Goal: Task Accomplishment & Management: Complete application form

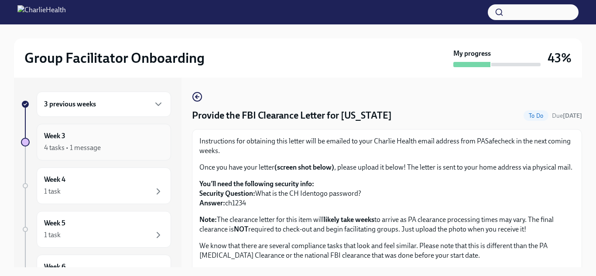
click at [128, 140] on div "Week 3 4 tasks • 1 message" at bounding box center [104, 142] width 120 height 22
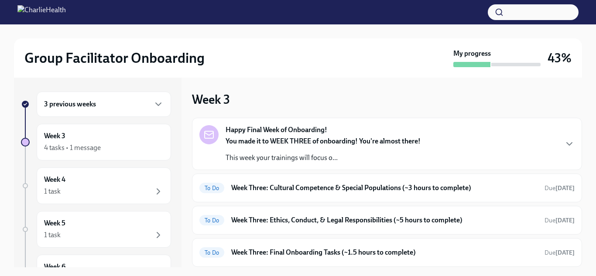
scroll to position [42, 0]
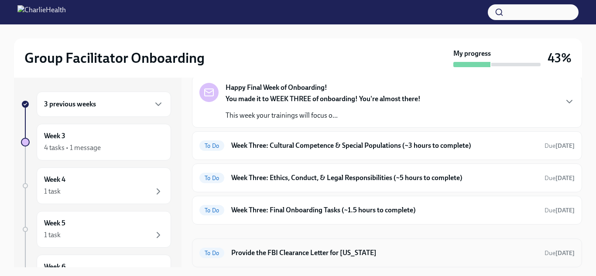
click at [313, 247] on div "To Do Provide the FBI Clearance Letter for [US_STATE] Due [DATE]" at bounding box center [386, 253] width 375 height 14
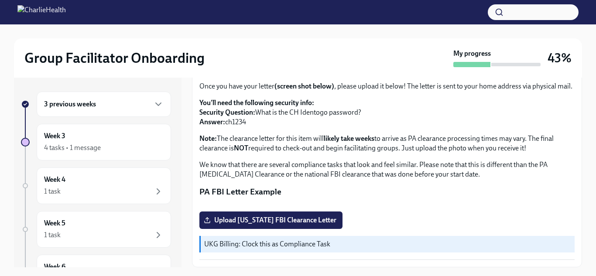
scroll to position [16, 0]
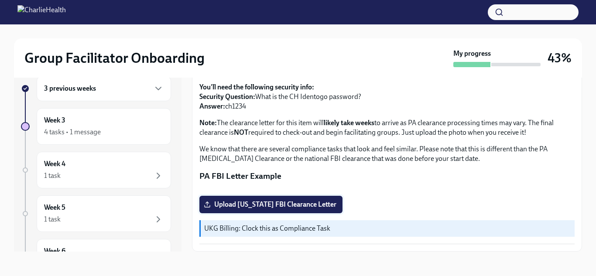
click at [252, 206] on span "Upload [US_STATE] FBI Clearance Letter" at bounding box center [271, 204] width 131 height 9
click at [0, 0] on input "Upload [US_STATE] FBI Clearance Letter" at bounding box center [0, 0] width 0 height 0
click at [234, 202] on span "Upload [US_STATE] FBI Clearance Letter" at bounding box center [271, 204] width 131 height 9
click at [0, 0] on input "Upload [US_STATE] FBI Clearance Letter" at bounding box center [0, 0] width 0 height 0
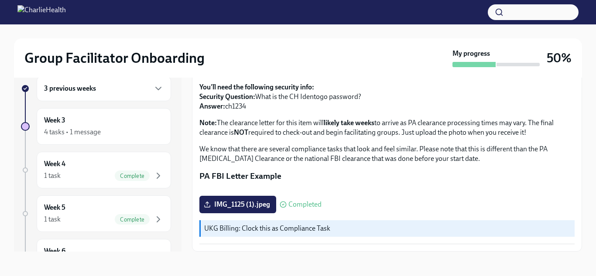
scroll to position [206, 0]
click at [124, 135] on div "4 tasks • 1 message" at bounding box center [104, 132] width 120 height 10
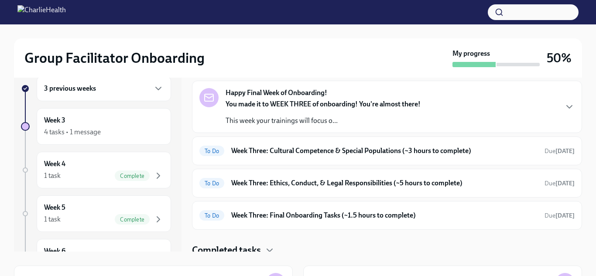
scroll to position [27, 0]
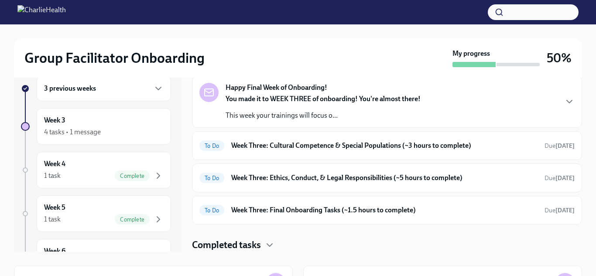
click at [240, 240] on h4 "Completed tasks" at bounding box center [226, 245] width 69 height 13
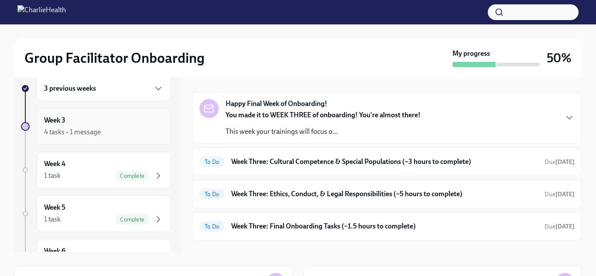
scroll to position [0, 0]
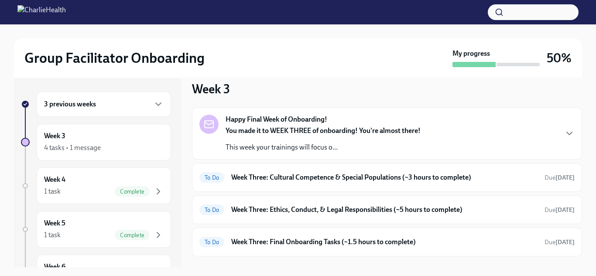
click at [146, 100] on div "3 previous weeks" at bounding box center [104, 104] width 120 height 10
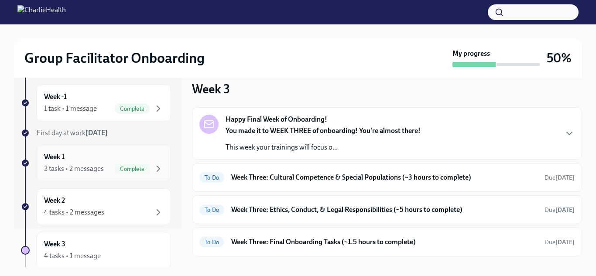
scroll to position [50, 0]
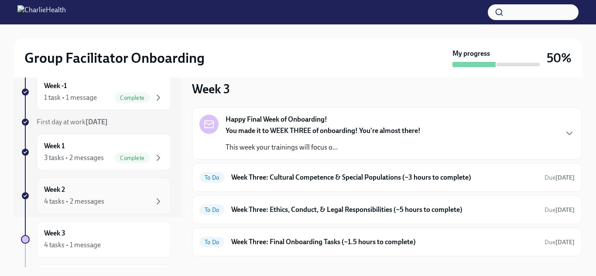
click at [151, 199] on div "4 tasks • 2 messages" at bounding box center [104, 201] width 120 height 10
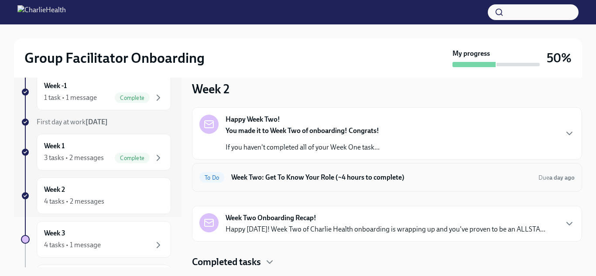
scroll to position [12, 0]
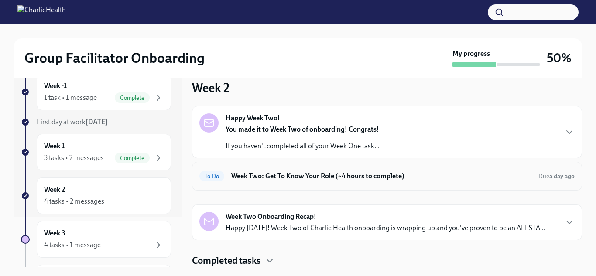
click at [280, 181] on div "To Do Week Two: Get To Know Your Role (~4 hours to complete) Due a day ago" at bounding box center [386, 176] width 375 height 14
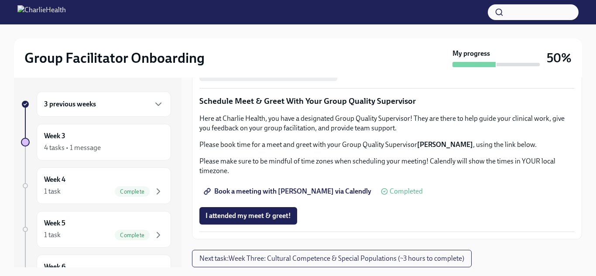
scroll to position [887, 0]
click at [252, 256] on span "Next task : Week Three: Cultural Competence & Special Populations (~3 hours to …" at bounding box center [331, 258] width 265 height 9
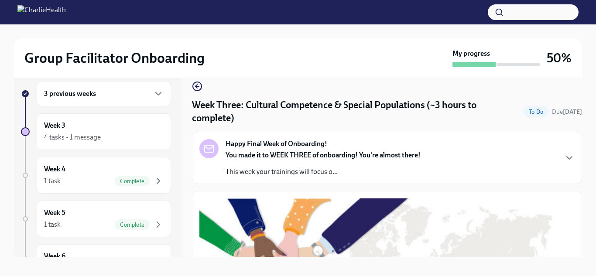
scroll to position [10, 0]
click at [291, 154] on strong "You made it to WEEK THREE of onboarding! You're almost there!" at bounding box center [323, 155] width 195 height 8
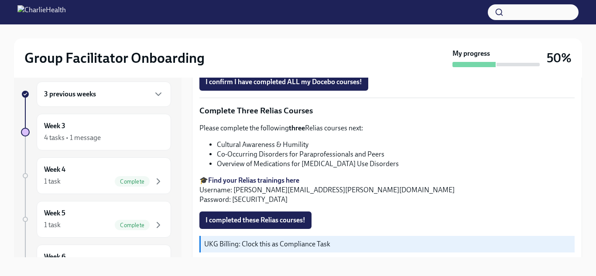
scroll to position [880, 0]
